Goal: Task Accomplishment & Management: Manage account settings

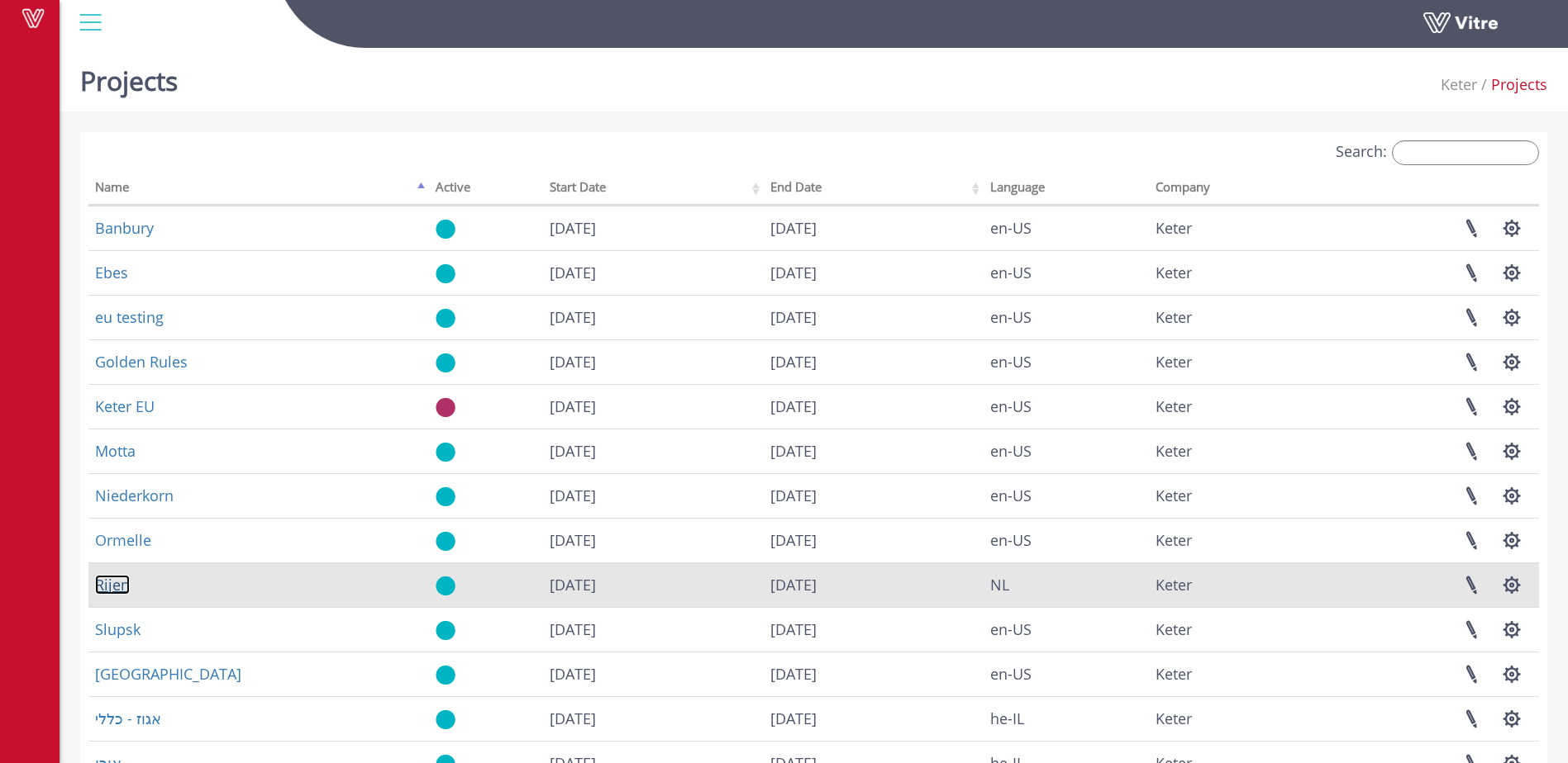
click at [112, 586] on link "Rijen" at bounding box center [112, 585] width 34 height 20
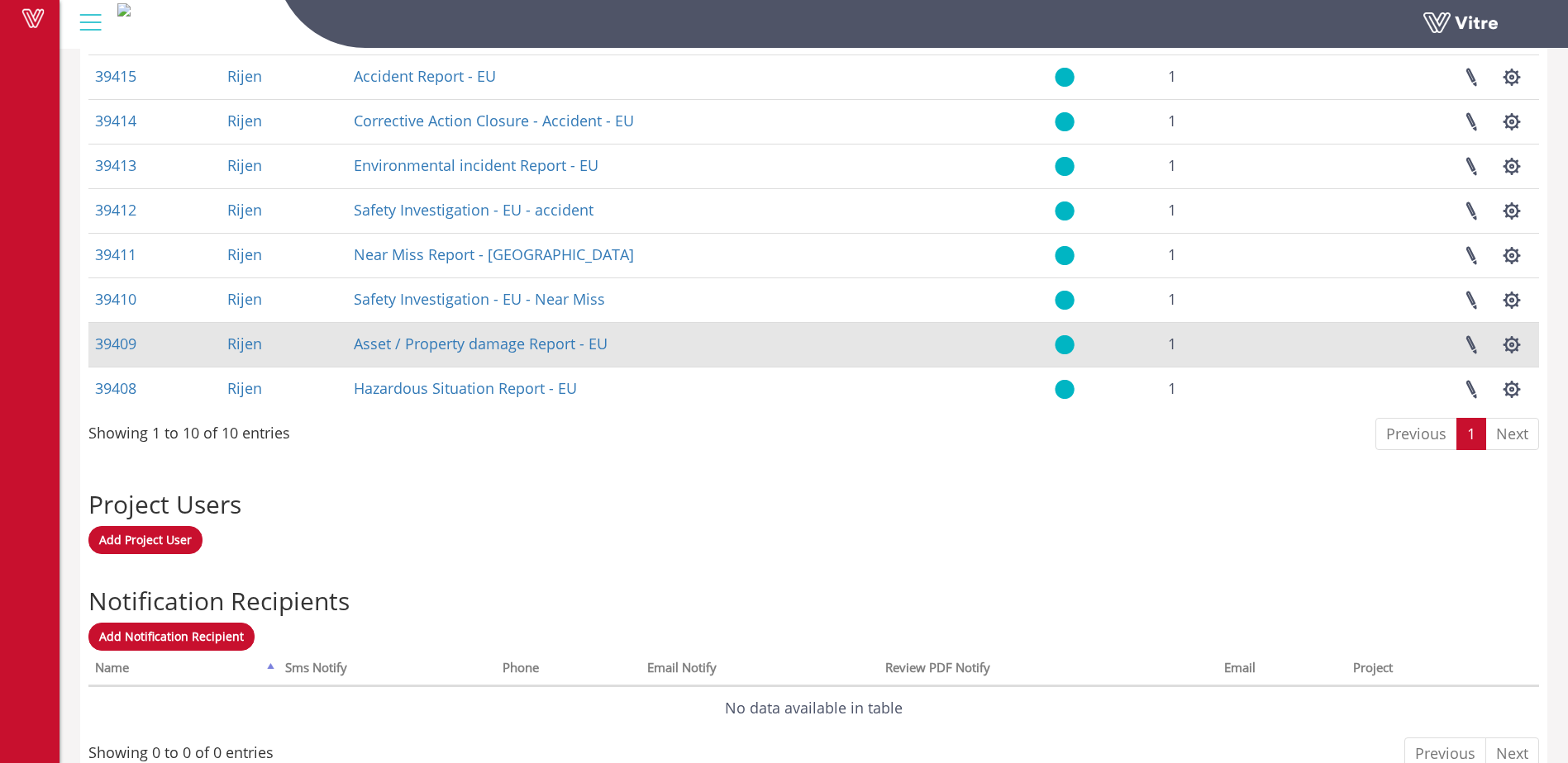
scroll to position [912, 0]
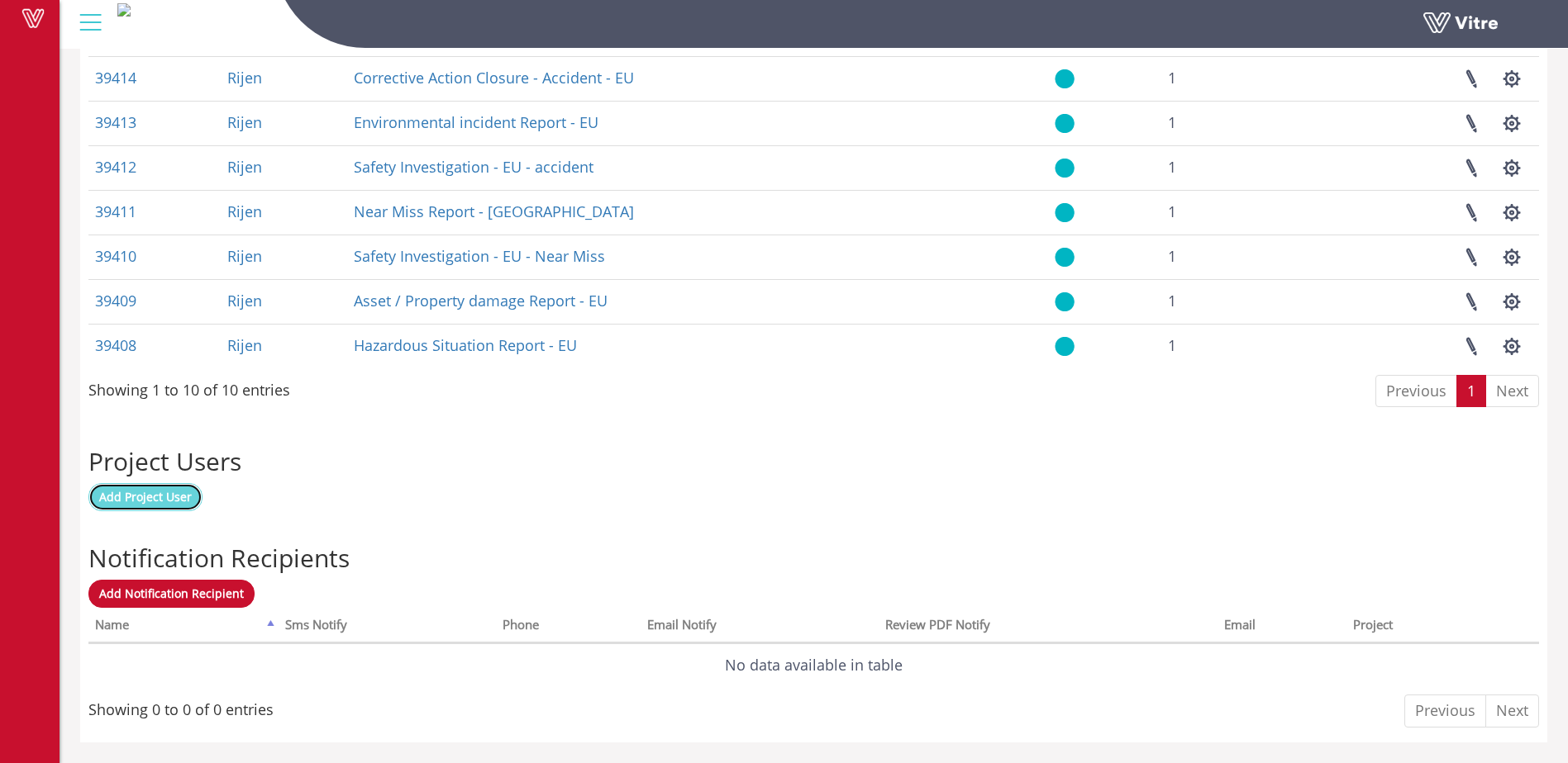
click at [138, 499] on span "Add Project User" at bounding box center [145, 497] width 92 height 16
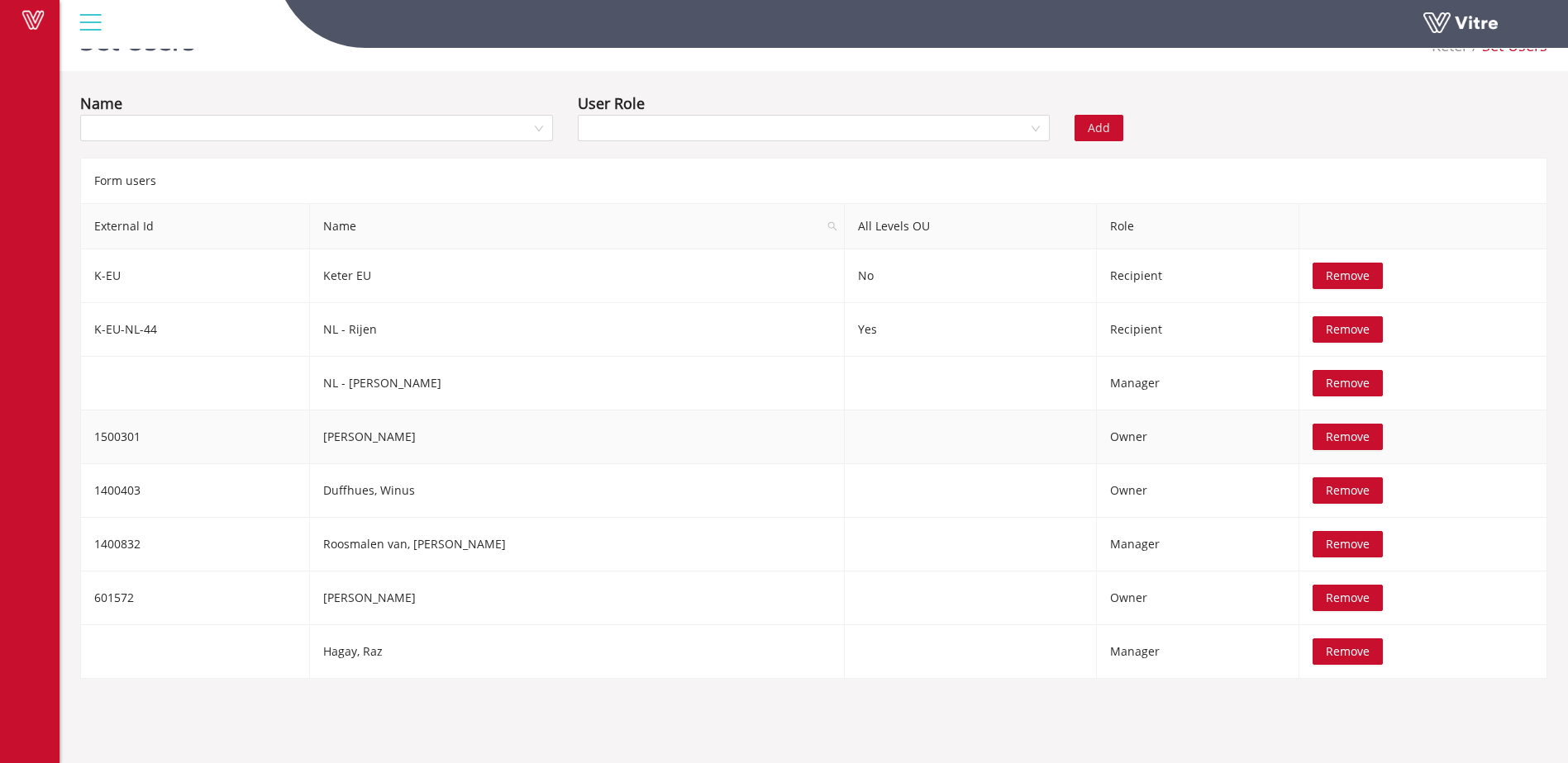
scroll to position [41, 0]
click at [241, 127] on input "search" at bounding box center [311, 127] width 441 height 25
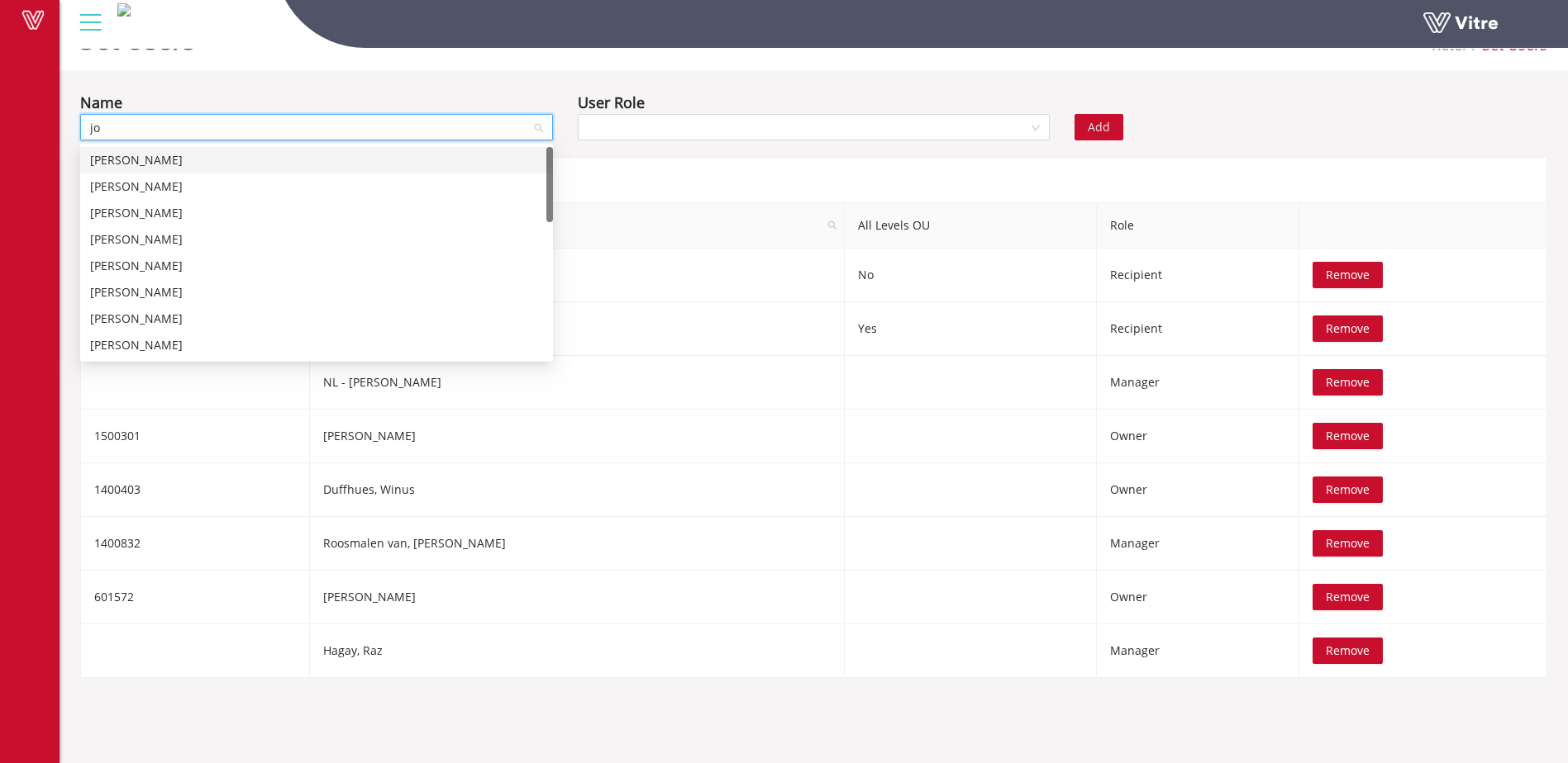
type input "joy"
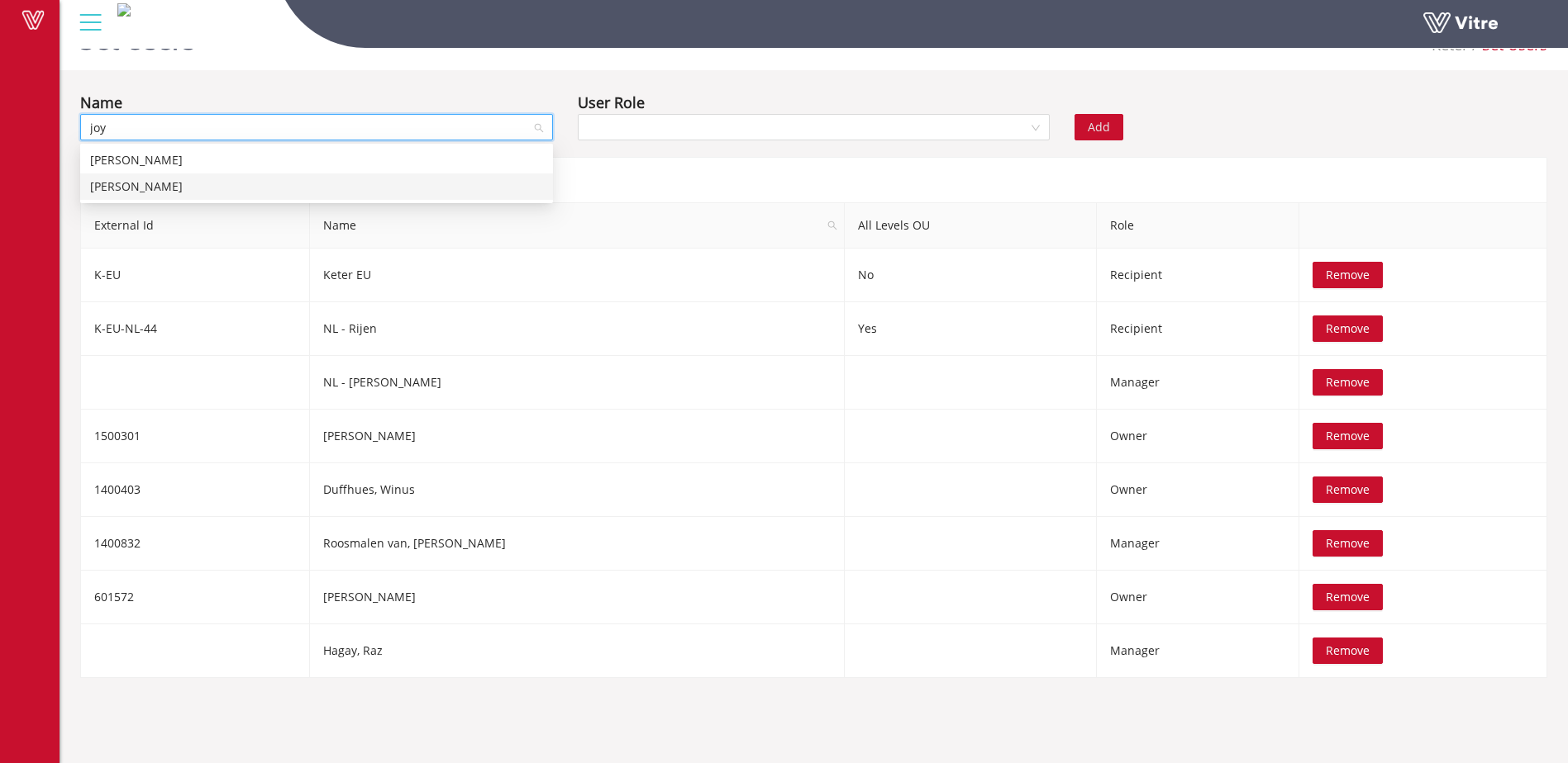
click at [184, 186] on div "Diepstraten, Joy" at bounding box center [317, 186] width 453 height 18
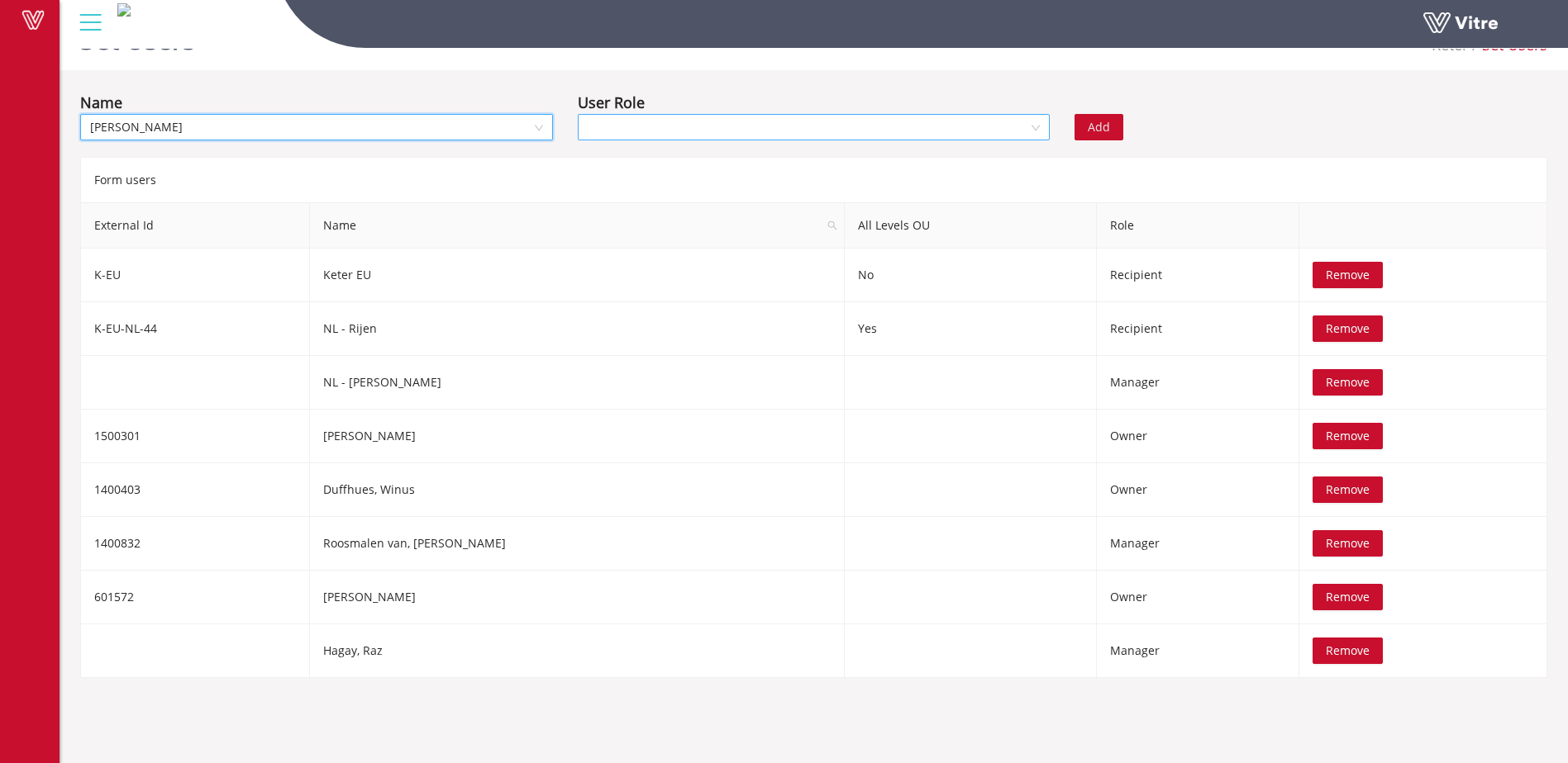
click at [656, 127] on input "search" at bounding box center [808, 127] width 441 height 25
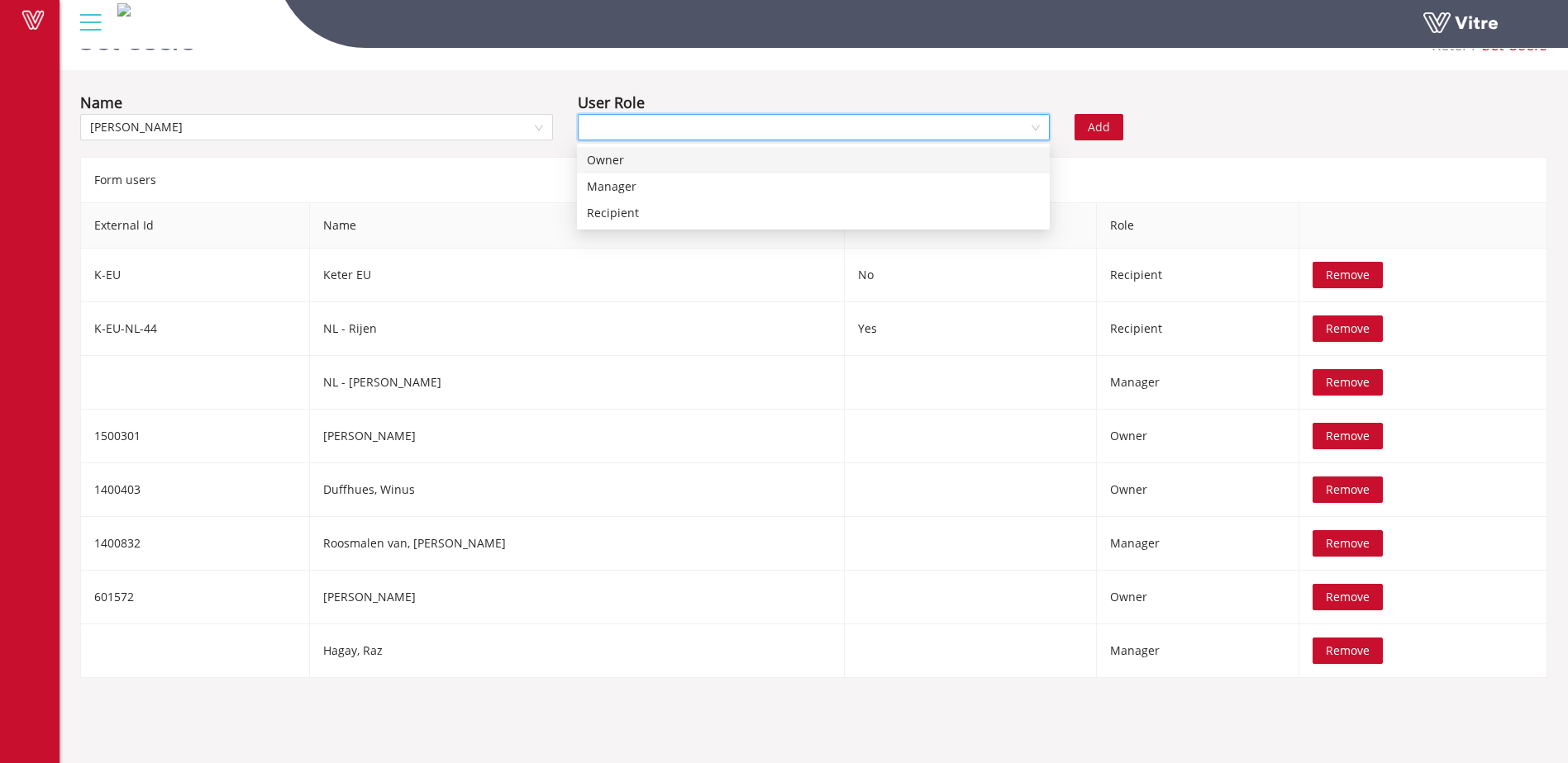
click at [608, 167] on div "Owner" at bounding box center [813, 160] width 453 height 18
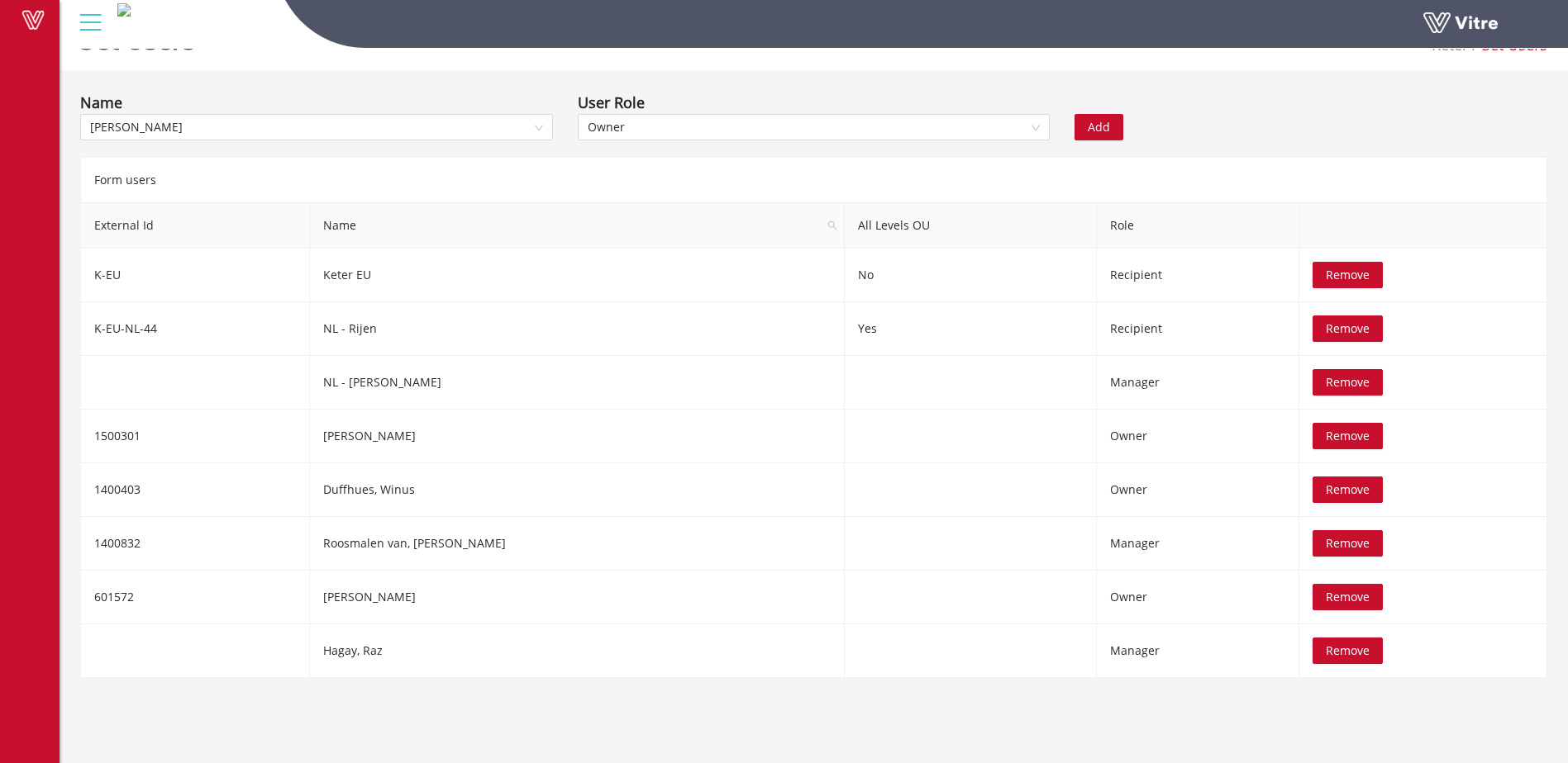
click at [1093, 127] on span "Add" at bounding box center [1098, 127] width 22 height 18
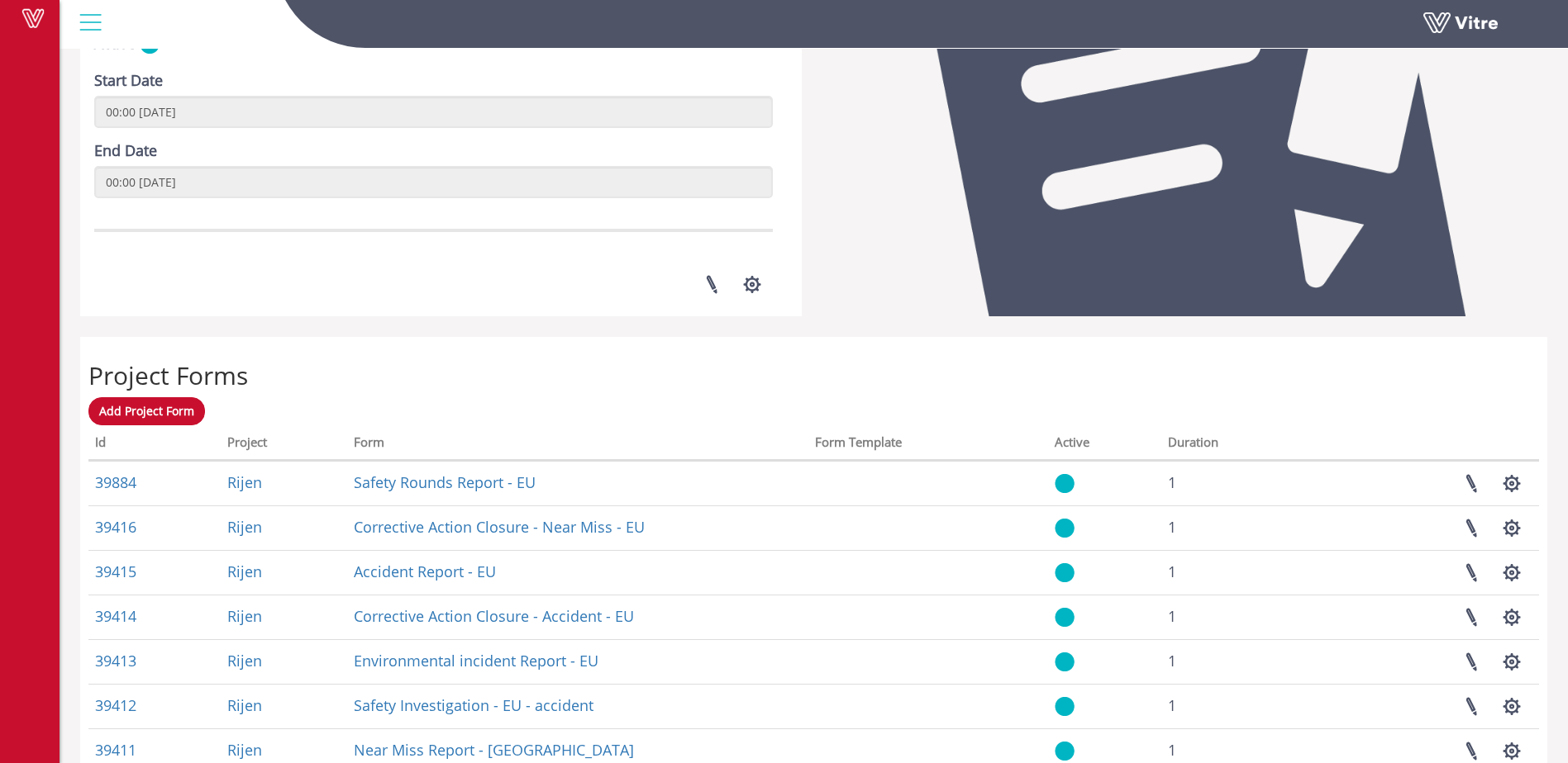
scroll to position [323, 0]
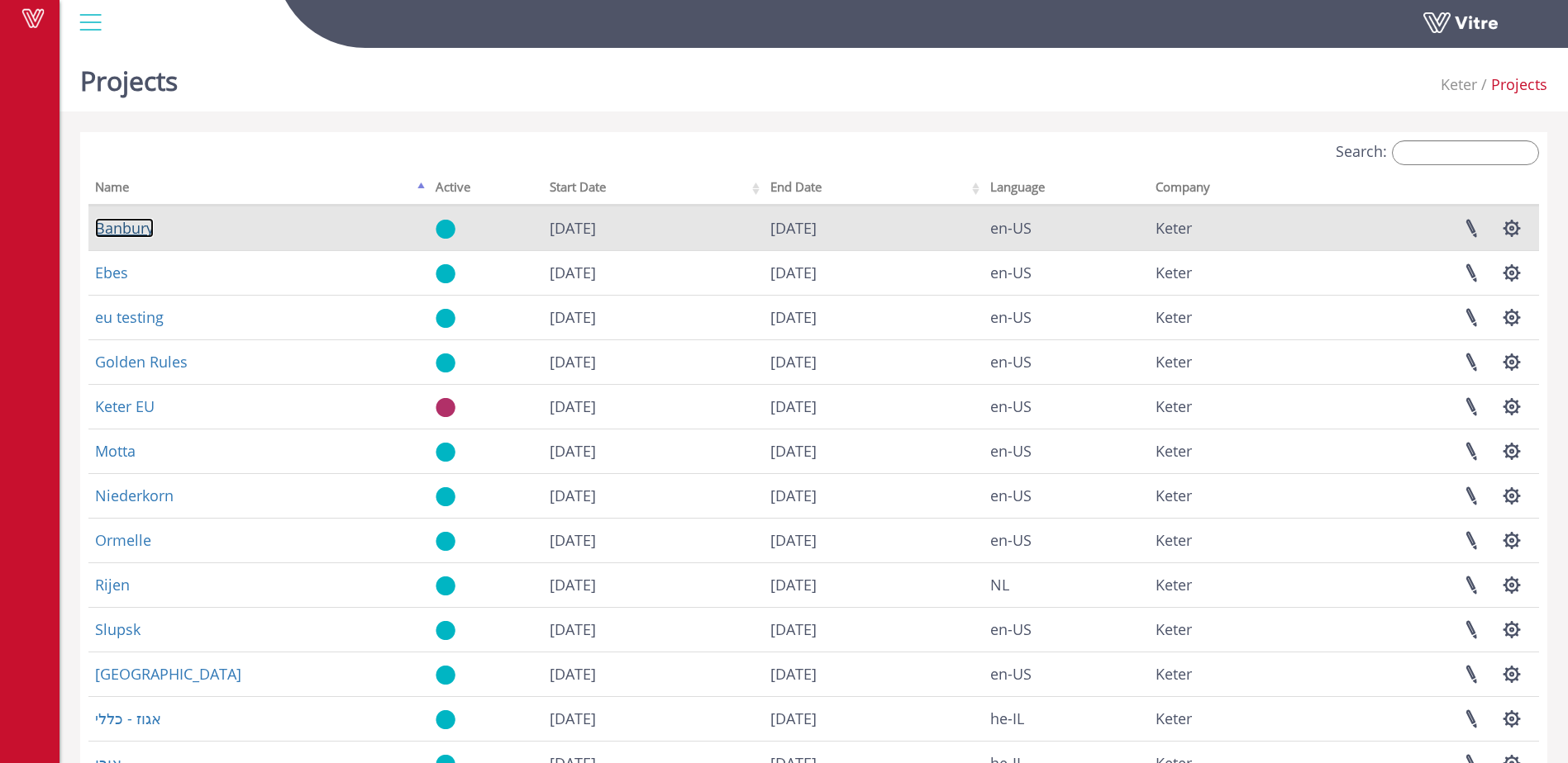
click at [132, 229] on link "Banbury" at bounding box center [124, 227] width 59 height 20
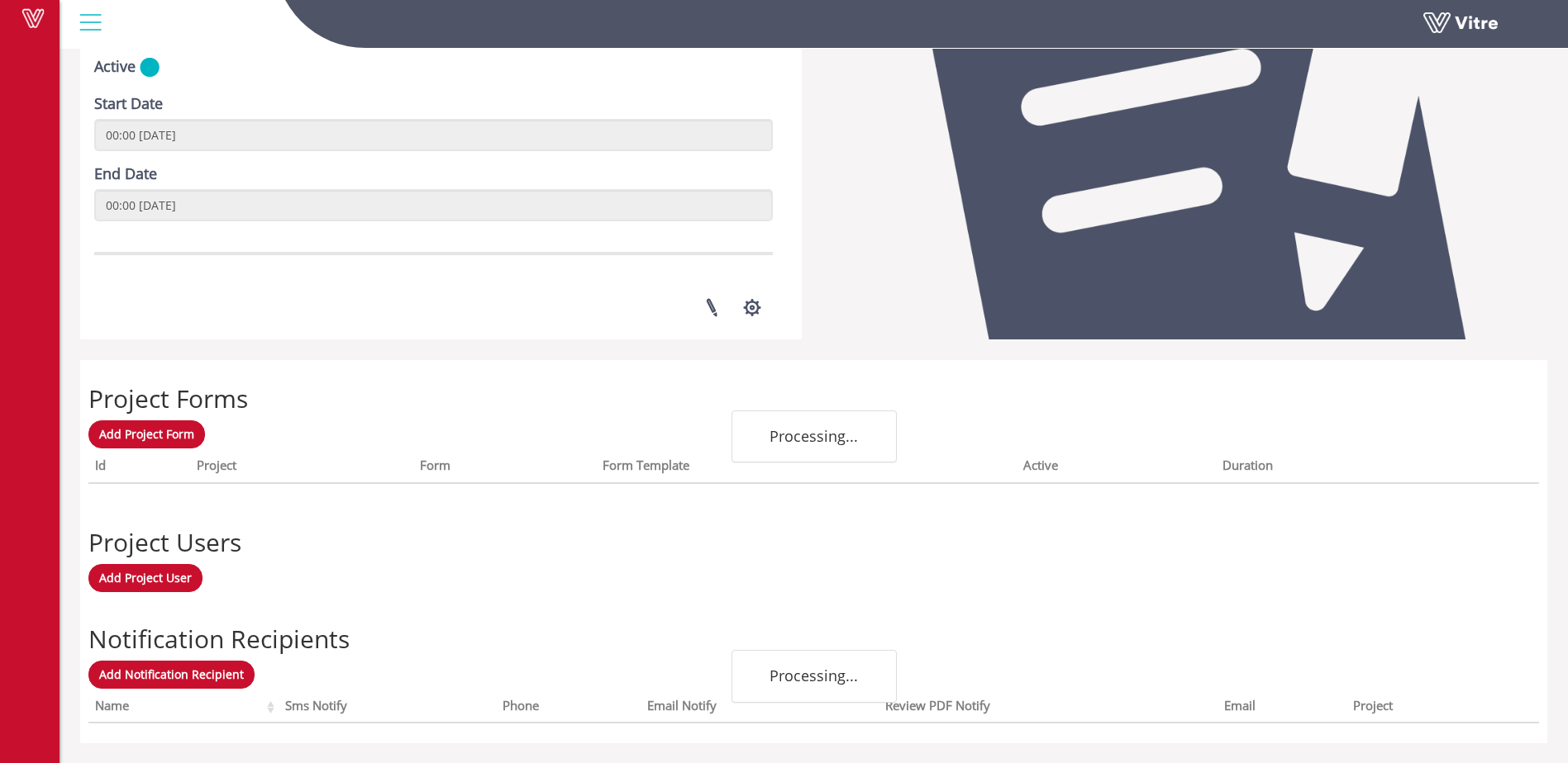
scroll to position [351, 0]
click at [146, 581] on span "Add Project User" at bounding box center [145, 577] width 92 height 16
